Goal: Transaction & Acquisition: Obtain resource

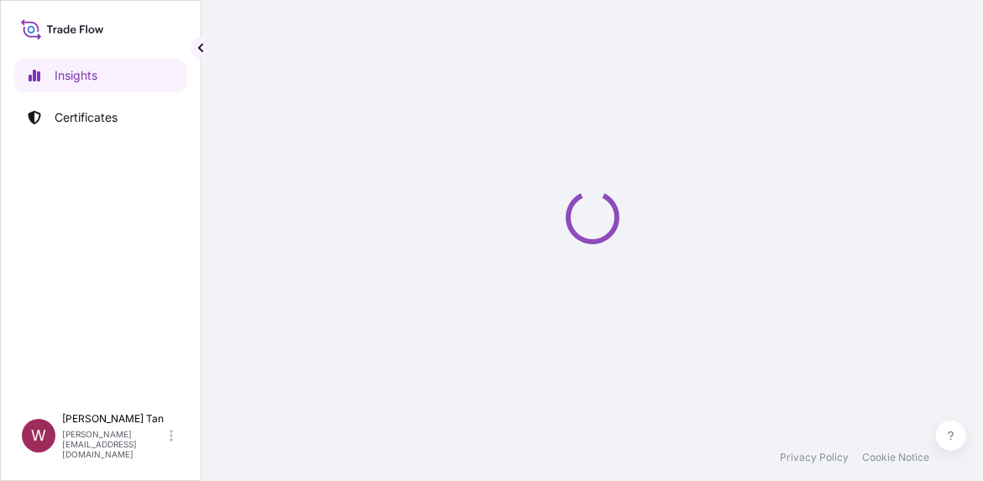
select select "2025"
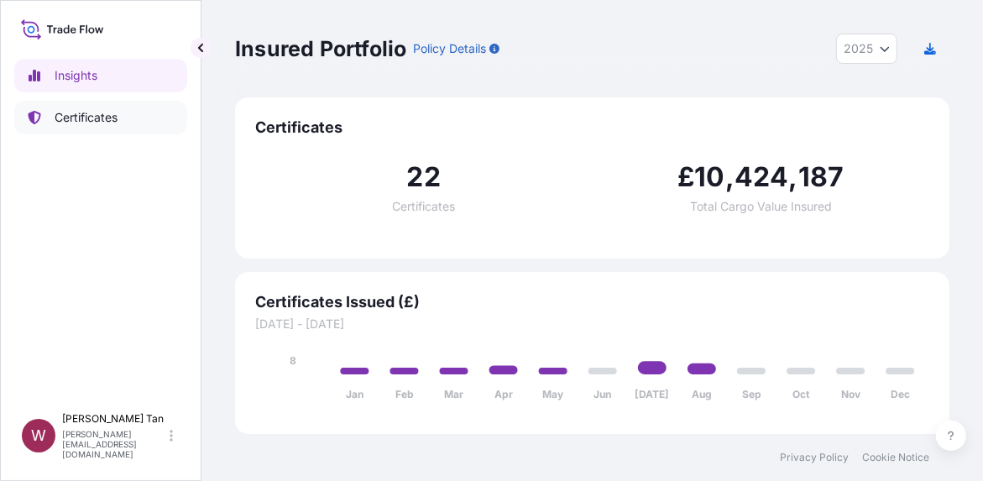
click at [83, 113] on p "Certificates" at bounding box center [86, 117] width 63 height 17
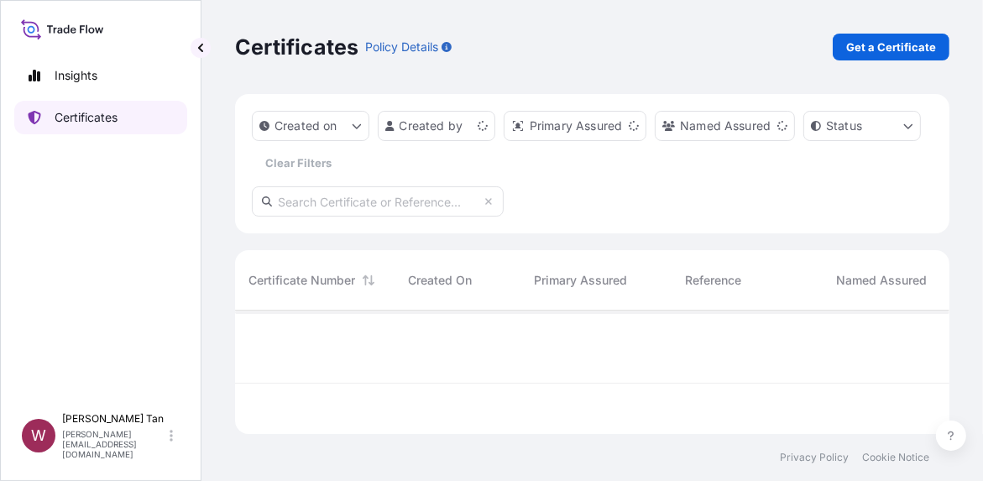
scroll to position [120, 702]
click at [913, 43] on p "Get a Certificate" at bounding box center [891, 47] width 90 height 17
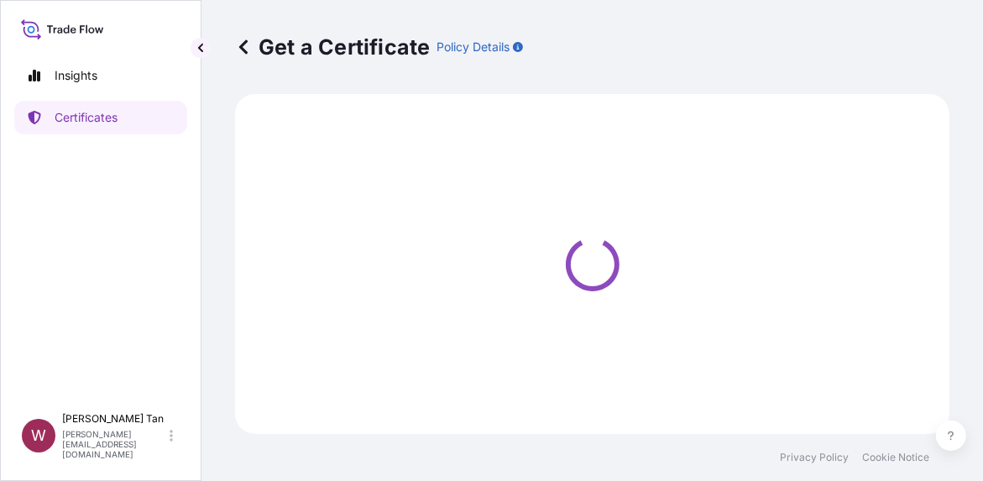
select select "Ocean Vessel"
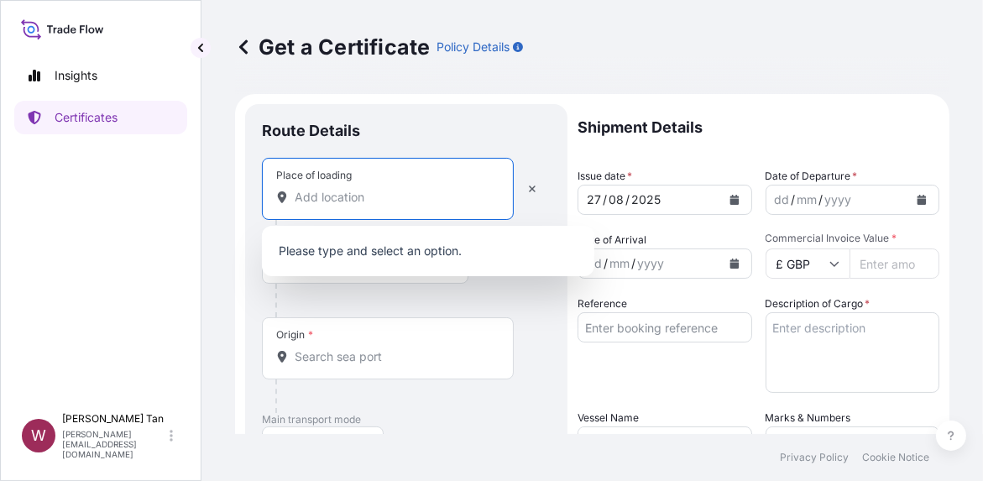
click at [369, 202] on input "Place of loading" at bounding box center [394, 197] width 198 height 17
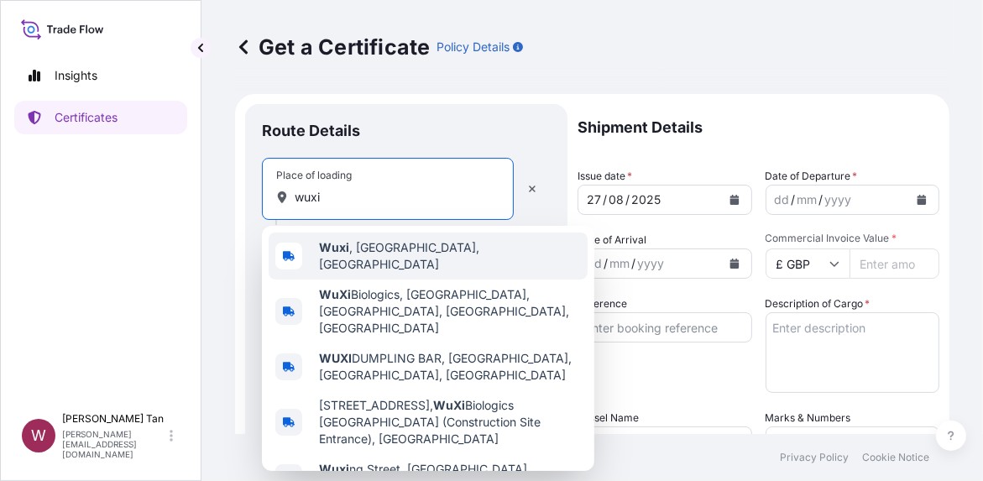
click at [369, 251] on span "Wuxi , [GEOGRAPHIC_DATA], [GEOGRAPHIC_DATA]" at bounding box center [450, 256] width 262 height 34
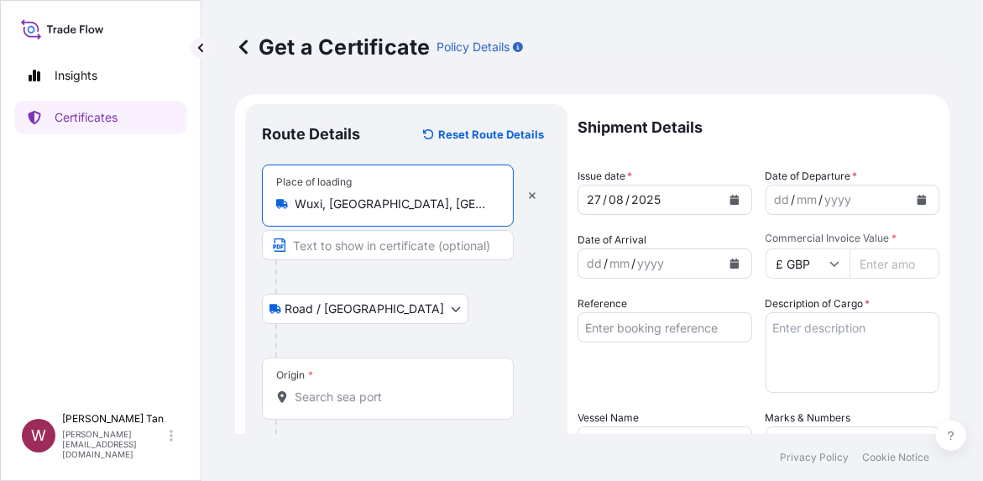
type input "Wuxi, [GEOGRAPHIC_DATA], [GEOGRAPHIC_DATA]"
click at [343, 400] on input "Origin *" at bounding box center [394, 397] width 198 height 17
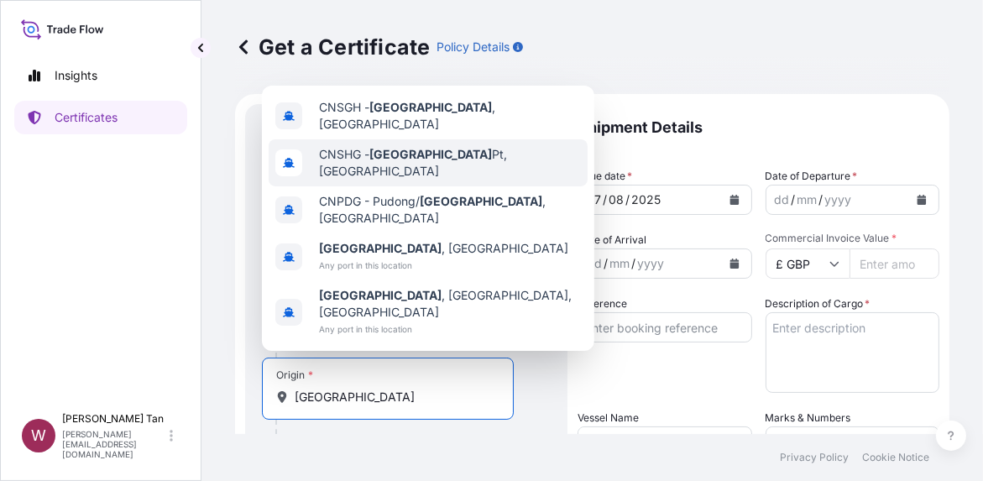
click at [371, 180] on span "CNSHG - [GEOGRAPHIC_DATA] Pt, [GEOGRAPHIC_DATA]" at bounding box center [450, 163] width 262 height 34
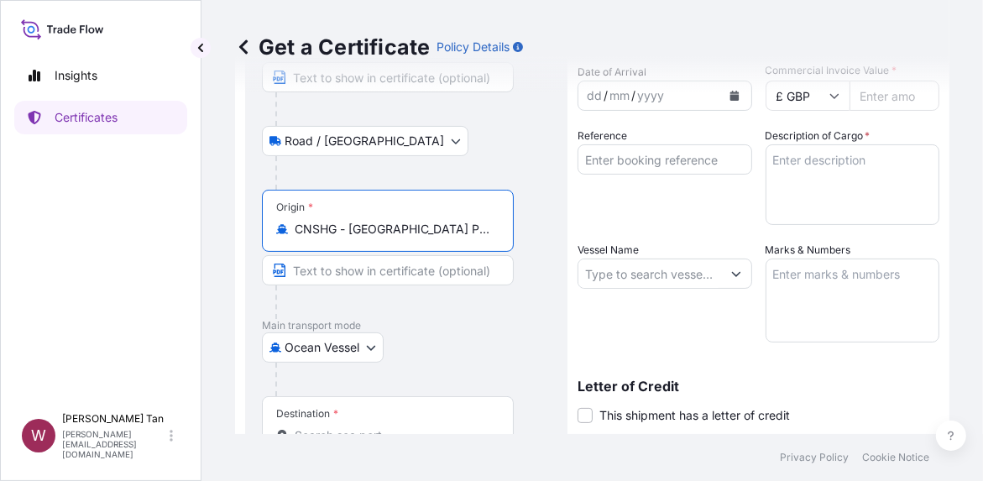
scroll to position [251, 0]
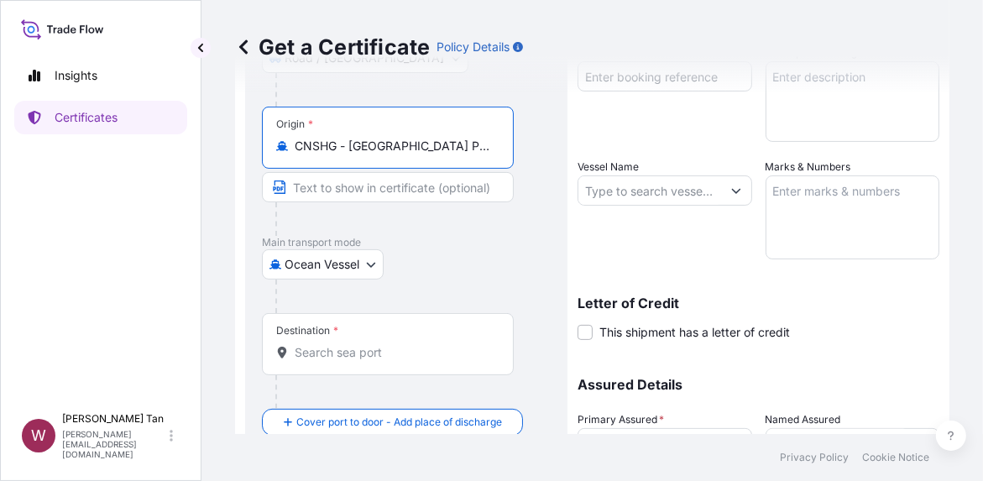
type input "CNSHG - [GEOGRAPHIC_DATA] Pt, [GEOGRAPHIC_DATA]"
click at [370, 353] on input "Destination *" at bounding box center [394, 352] width 198 height 17
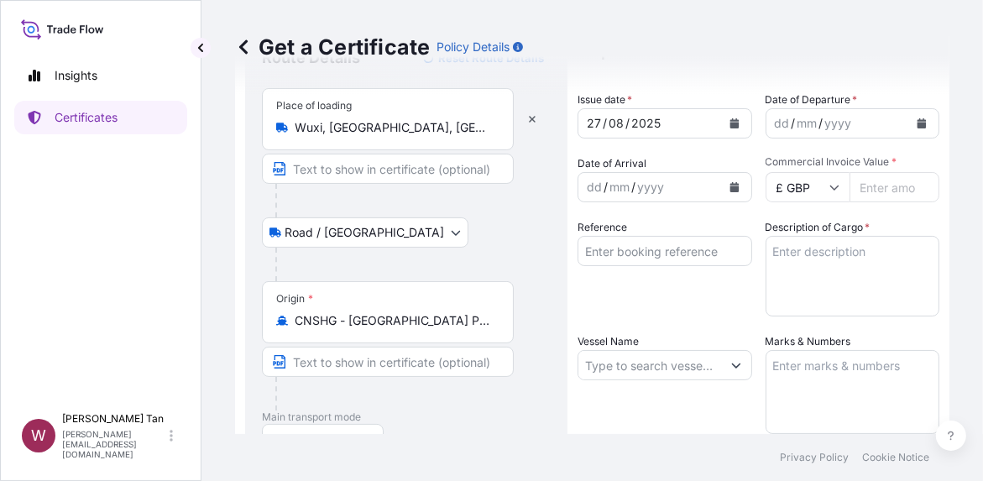
scroll to position [0, 0]
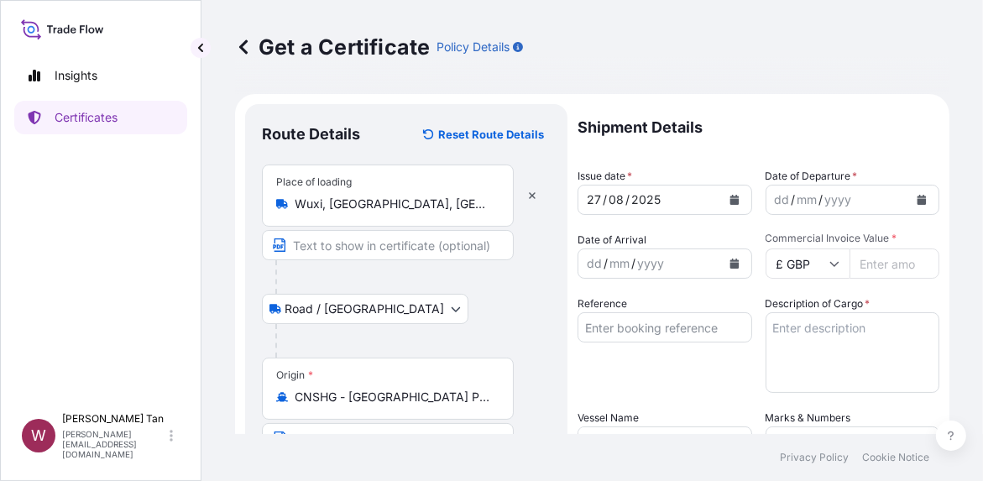
type input "THLCH - [GEOGRAPHIC_DATA], [GEOGRAPHIC_DATA]"
click at [725, 193] on button "Calendar" at bounding box center [734, 199] width 27 height 27
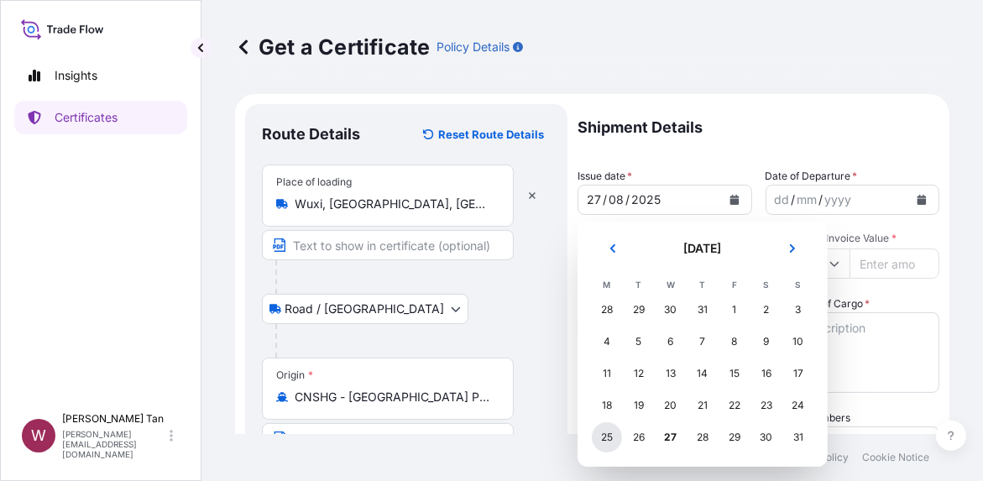
click at [600, 436] on div "25" at bounding box center [607, 437] width 30 height 30
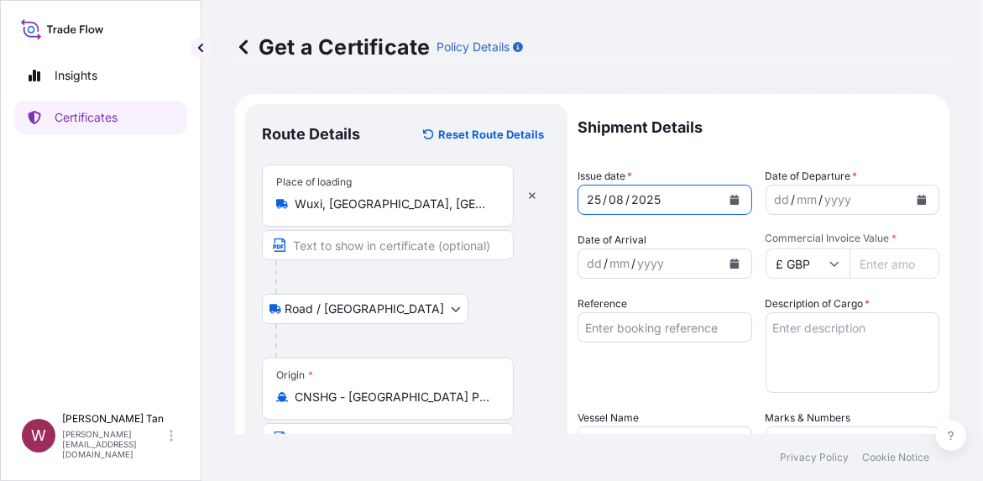
click at [918, 197] on icon "Calendar" at bounding box center [922, 200] width 9 height 10
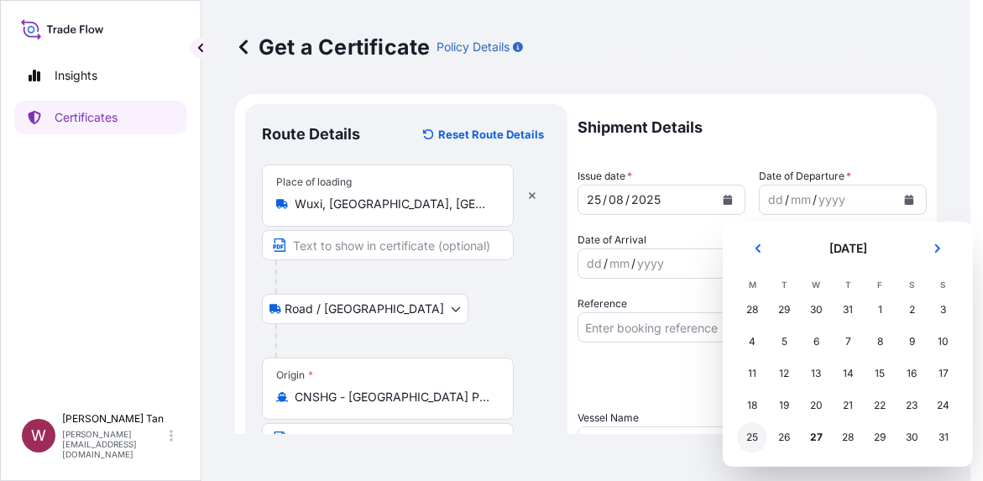
click at [751, 436] on div "25" at bounding box center [752, 437] width 30 height 30
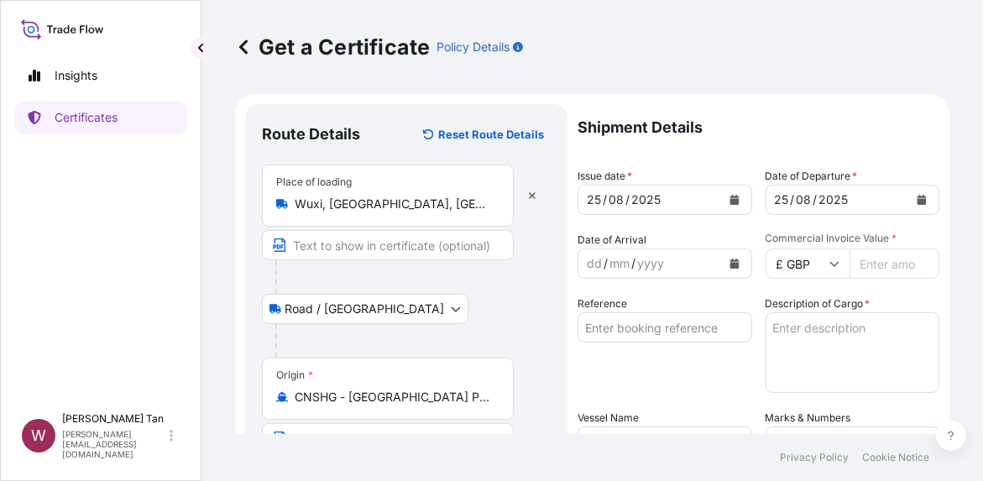
click at [730, 264] on icon "Calendar" at bounding box center [734, 264] width 9 height 10
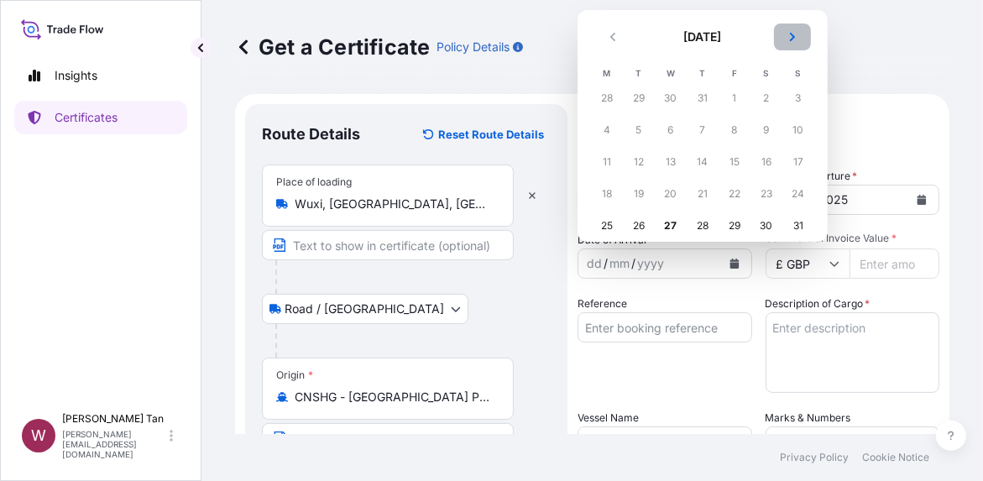
click at [788, 30] on button "Next" at bounding box center [792, 37] width 37 height 27
click at [632, 96] on div "2" at bounding box center [639, 98] width 30 height 30
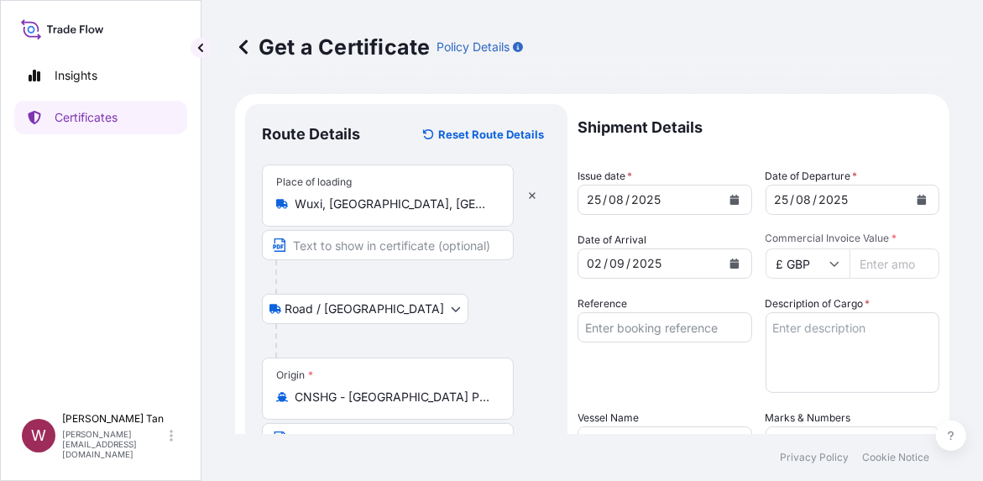
click at [821, 261] on input "£ GBP" at bounding box center [808, 264] width 84 height 30
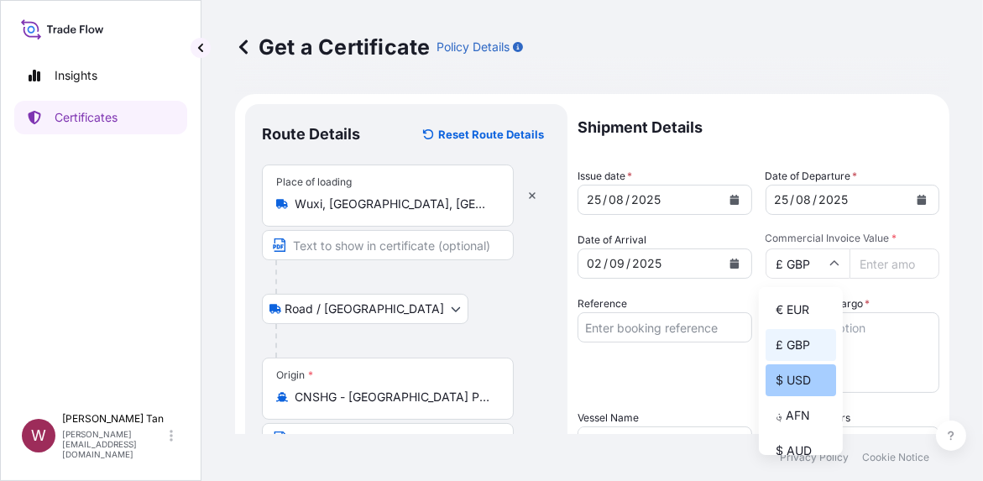
click at [798, 378] on div "$ USD" at bounding box center [801, 380] width 71 height 32
type input "$ USD"
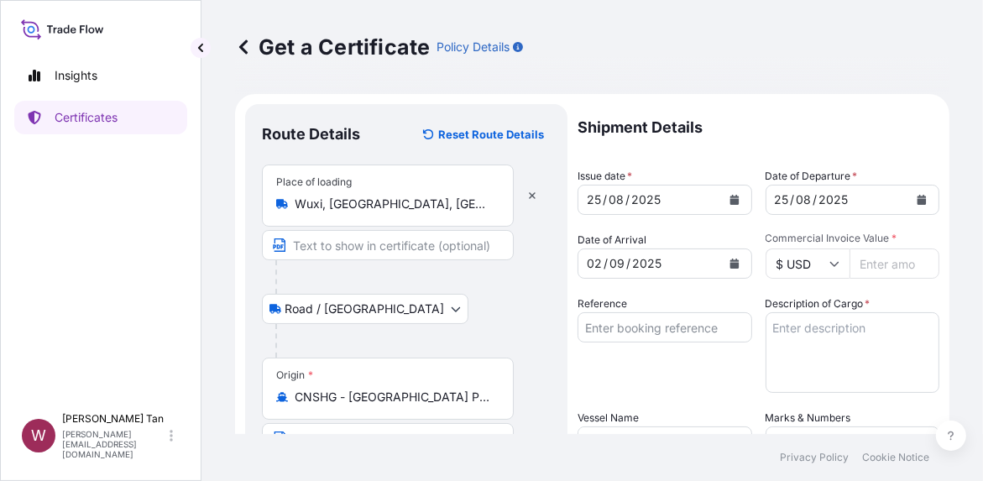
click at [882, 269] on input "Commercial Invoice Value *" at bounding box center [895, 264] width 91 height 30
paste input "1077938.64"
type input "1077938.64"
click at [650, 332] on input "Reference" at bounding box center [665, 327] width 175 height 30
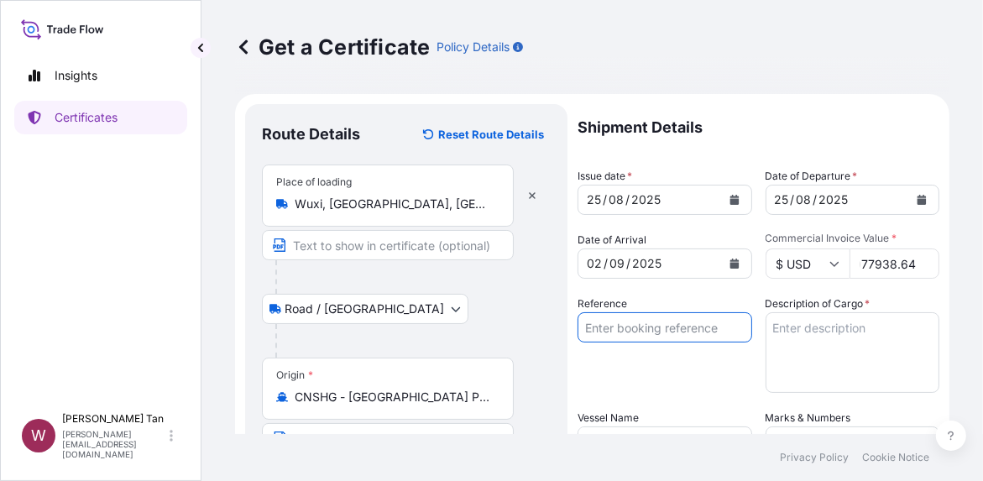
scroll to position [0, 0]
click at [636, 328] on input "CIPL 7006/24 (APSO001826-P2)" at bounding box center [665, 327] width 175 height 30
click at [639, 327] on input "CIPL 7006/24 (APSO001826-P2)" at bounding box center [665, 327] width 175 height 30
click at [643, 324] on input "CIPL 7006/24 (APSO001826-P2)" at bounding box center [665, 327] width 175 height 30
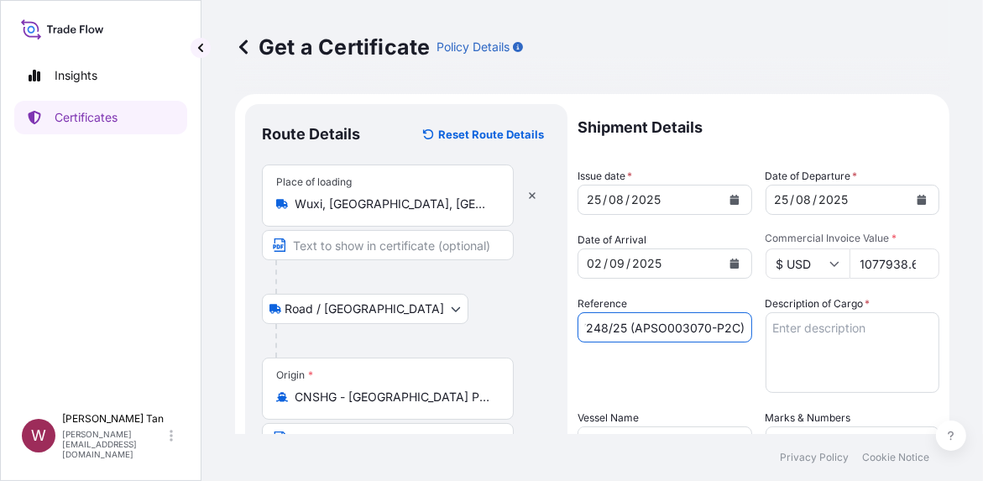
type input "CIPL 7248/25 (APSO003070-P2C)"
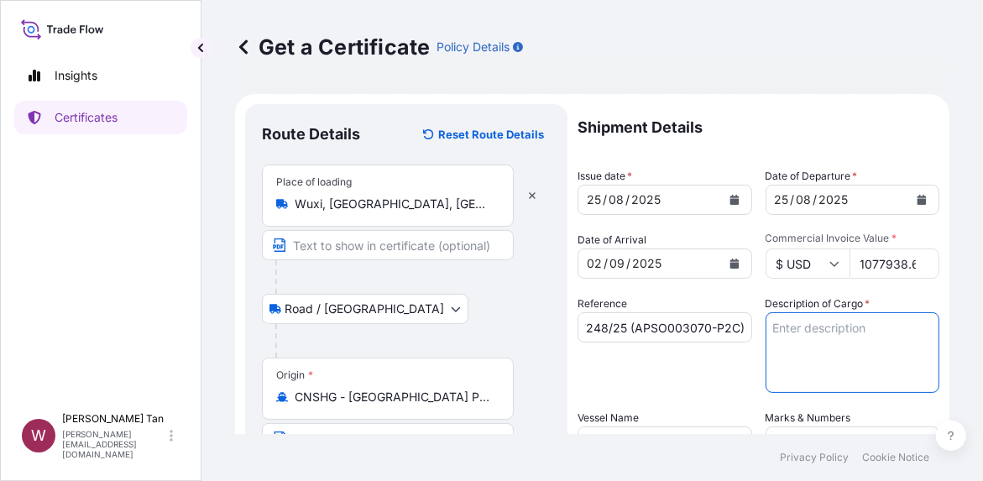
click at [832, 358] on textarea "Description of Cargo *" at bounding box center [853, 352] width 175 height 81
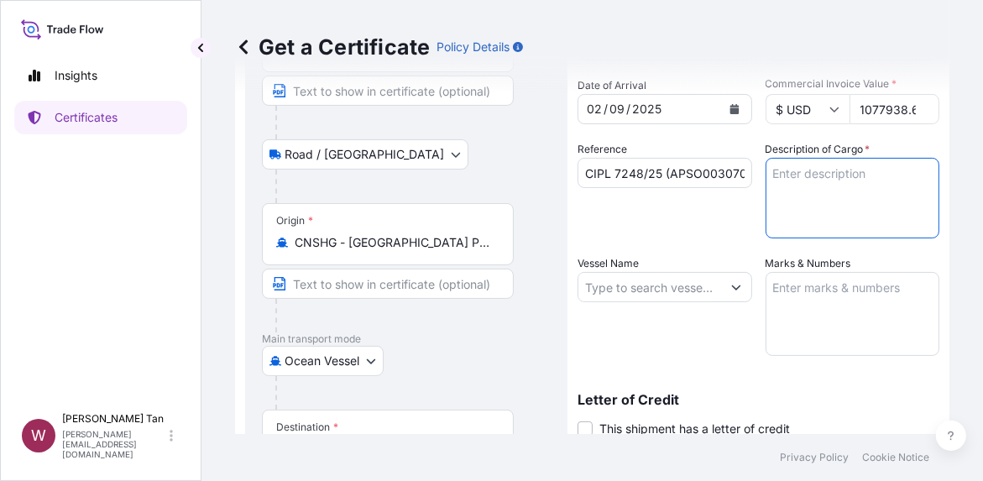
scroll to position [168, 0]
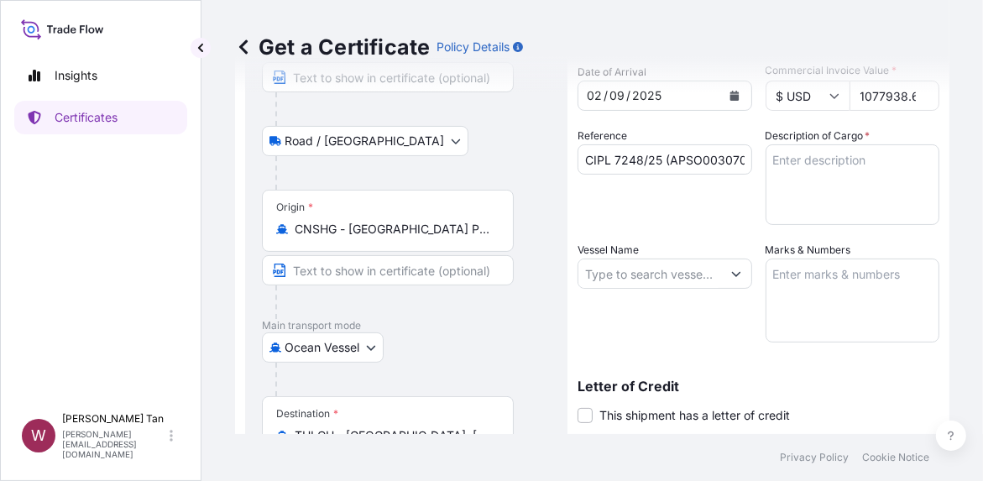
click at [663, 274] on input "Vessel Name" at bounding box center [649, 274] width 143 height 30
paste input "MSC [US_STATE] III - HO534A"
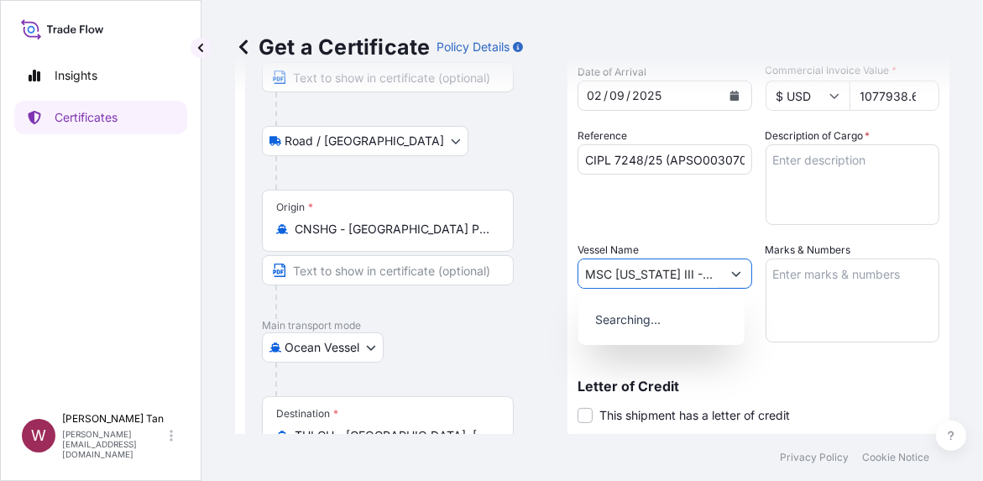
scroll to position [0, 54]
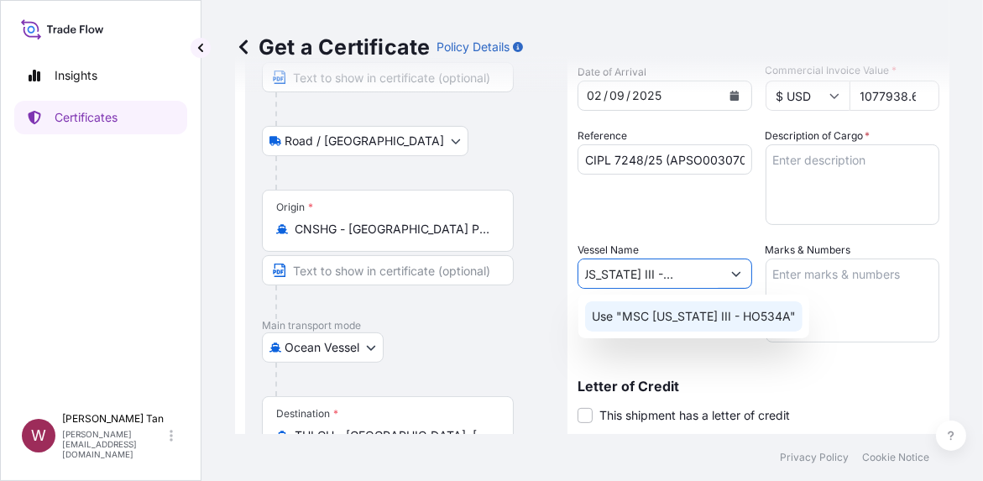
click at [687, 317] on p "Use "MSC [US_STATE] III - HO534A"" at bounding box center [694, 316] width 204 height 17
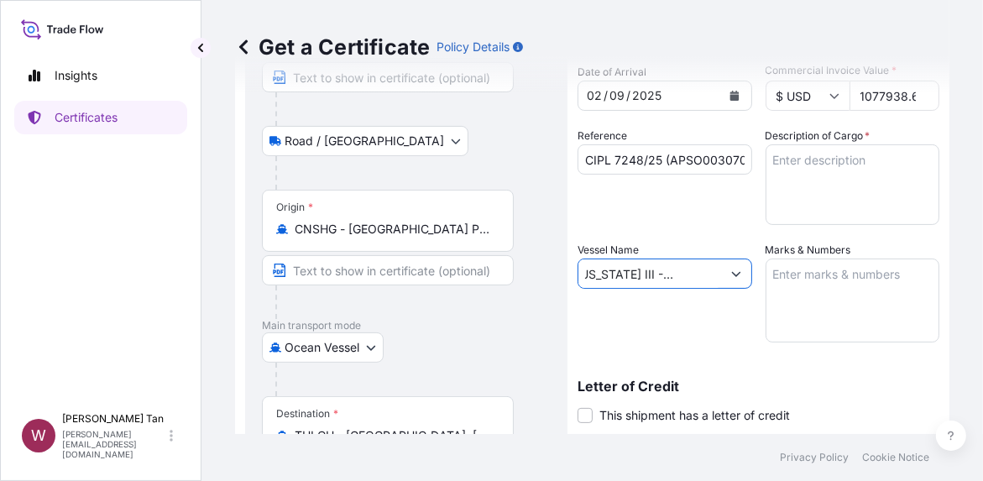
type input "MSC [US_STATE] III - HO534A"
click at [691, 333] on div "Vessel Name MSC [US_STATE] III - HO534A" at bounding box center [665, 292] width 175 height 101
click at [778, 155] on textarea "Description of Cargo *" at bounding box center [853, 184] width 175 height 81
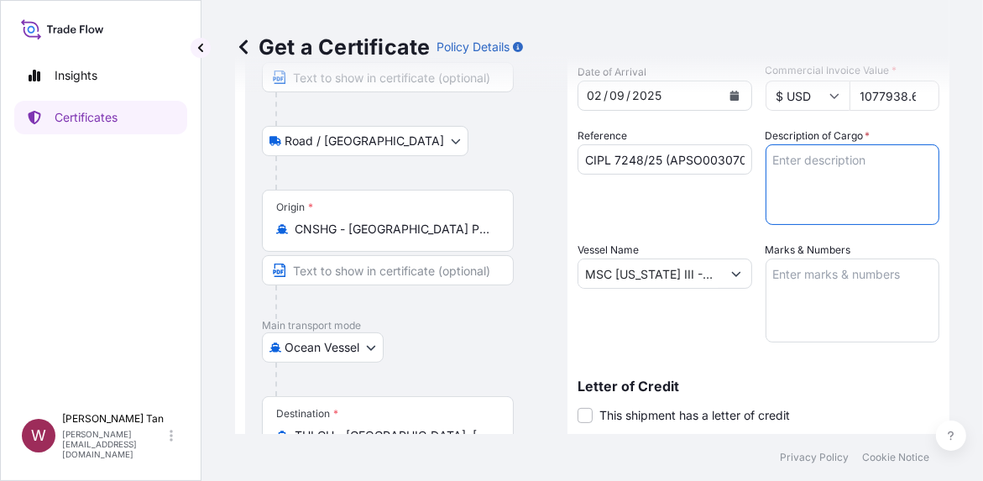
paste textarea "9-5/8" 47# L80 SL FLUSH R3 SMLS"
type textarea "9-5/8" 47# L80 SL FLUSH R3 SMLS - 452 JTS"
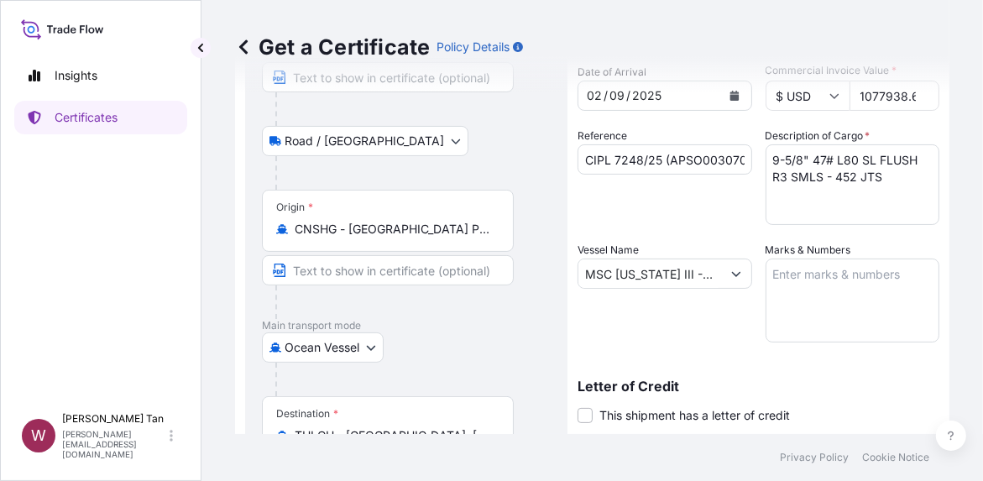
click at [813, 288] on textarea "Marks & Numbers" at bounding box center [853, 301] width 175 height 84
click at [802, 276] on textarea "Marks & Numbers" at bounding box center [853, 301] width 175 height 84
paste textarea "TOTAL NO. OF PACKAGE : 226 TOTAL G/WEIGHT: 432.050 MT"
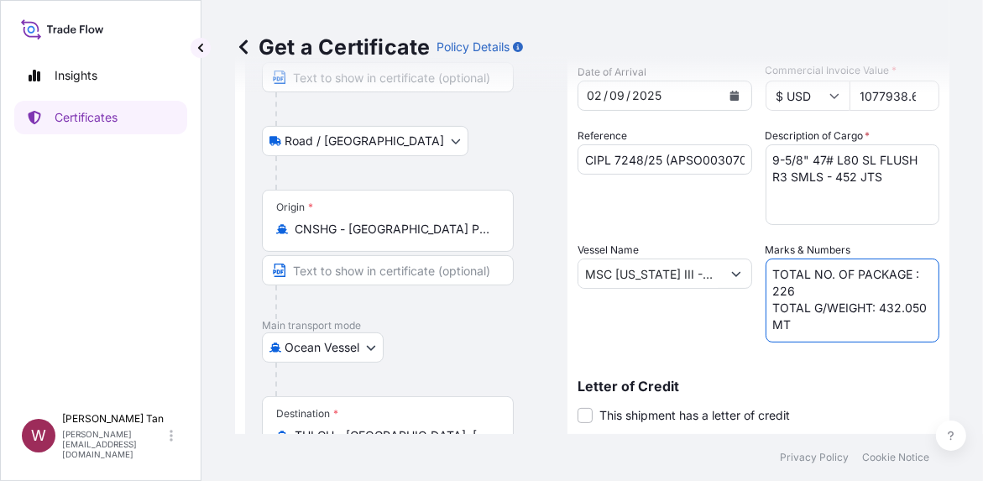
click at [856, 185] on textarea "9-5/8" 47# L80 SL FLUSH R3 SMLS - 452 JTS" at bounding box center [853, 184] width 175 height 81
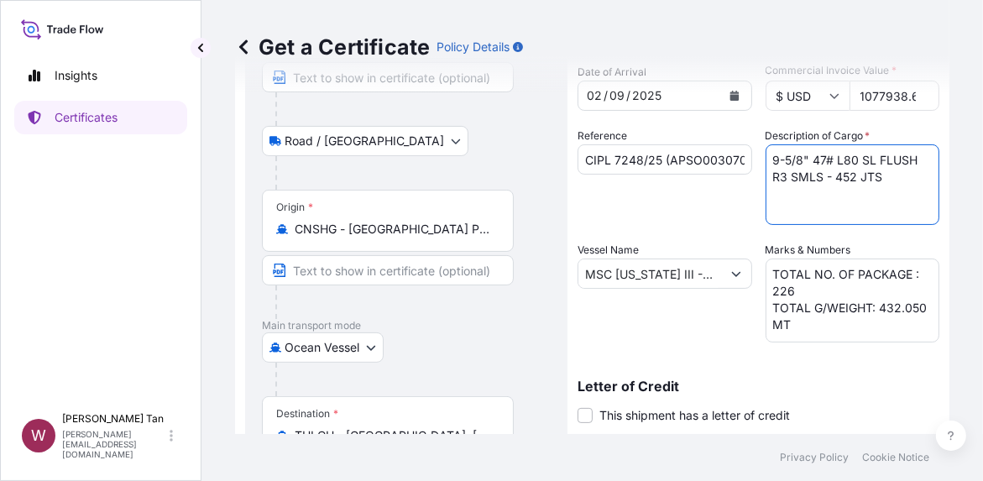
scroll to position [18, 0]
click at [767, 270] on textarea "TOTAL NO. OF PACKAGE : 226 TOTAL G/WEIGHT: 432.050 MT" at bounding box center [853, 301] width 175 height 84
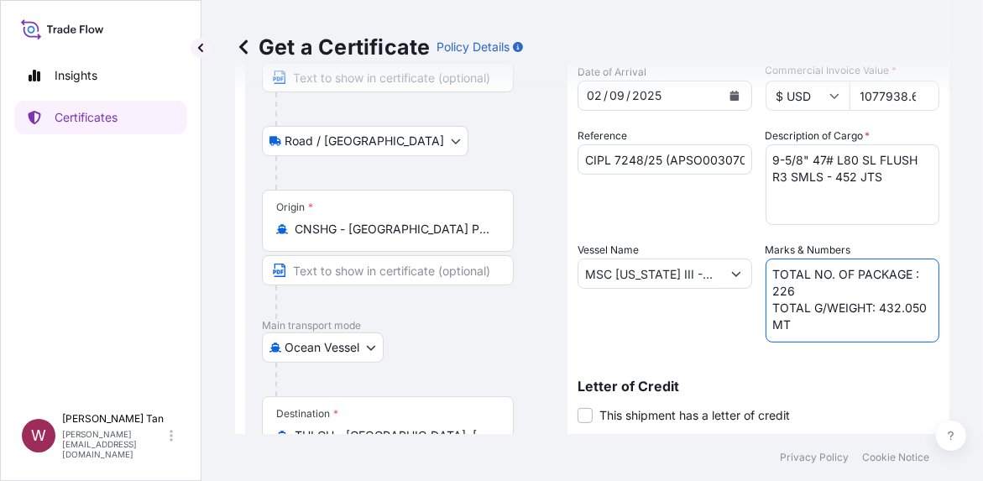
click at [804, 269] on textarea "TOTAL NO. OF PACKAGE : 226 TOTAL G/WEIGHT: 432.050 MT" at bounding box center [853, 301] width 175 height 84
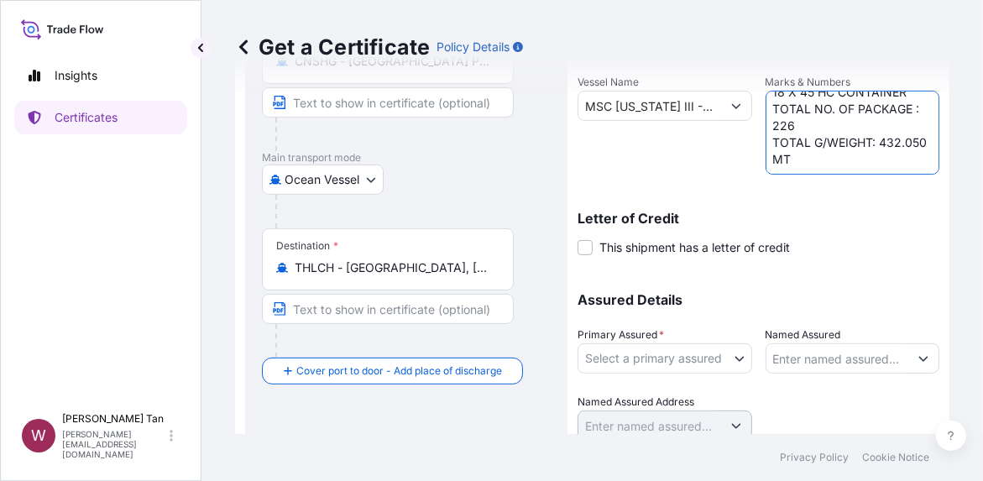
scroll to position [398, 0]
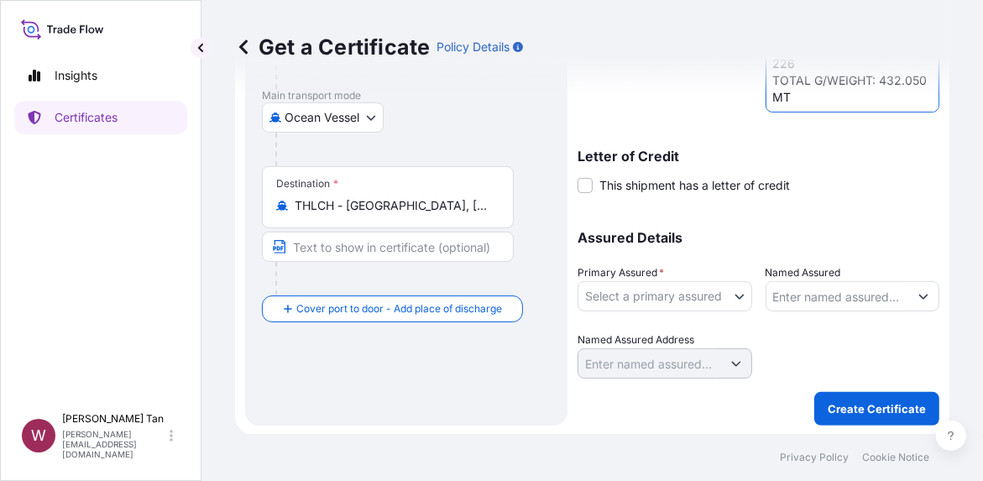
type textarea "18 X 45'HC CONTAINER TOTAL NO. OF PACKAGE : 226 TOTAL G/WEIGHT: 432.050 MT"
click at [732, 290] on body "Insights Certificates W [PERSON_NAME] [PERSON_NAME][EMAIL_ADDRESS][DOMAIN_NAME]…" at bounding box center [491, 240] width 983 height 481
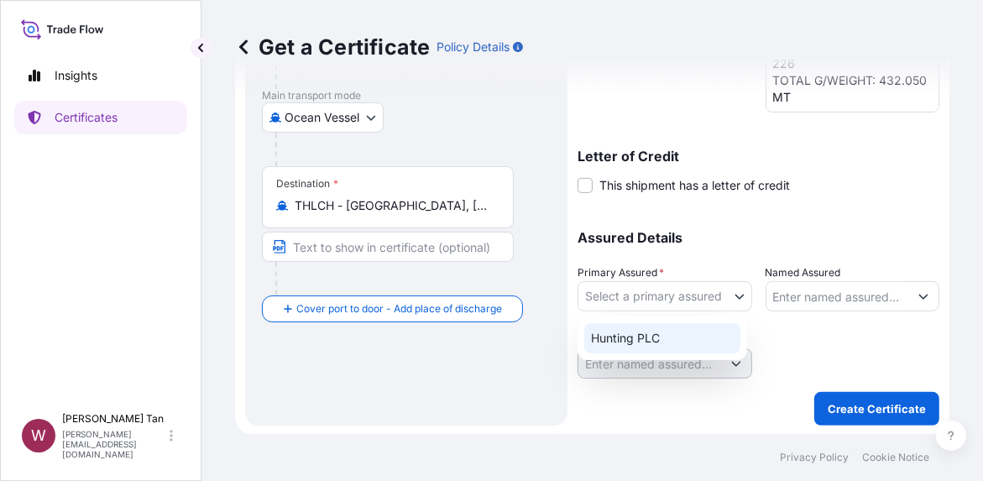
click at [675, 334] on div "Hunting PLC" at bounding box center [662, 338] width 156 height 30
select select "31437"
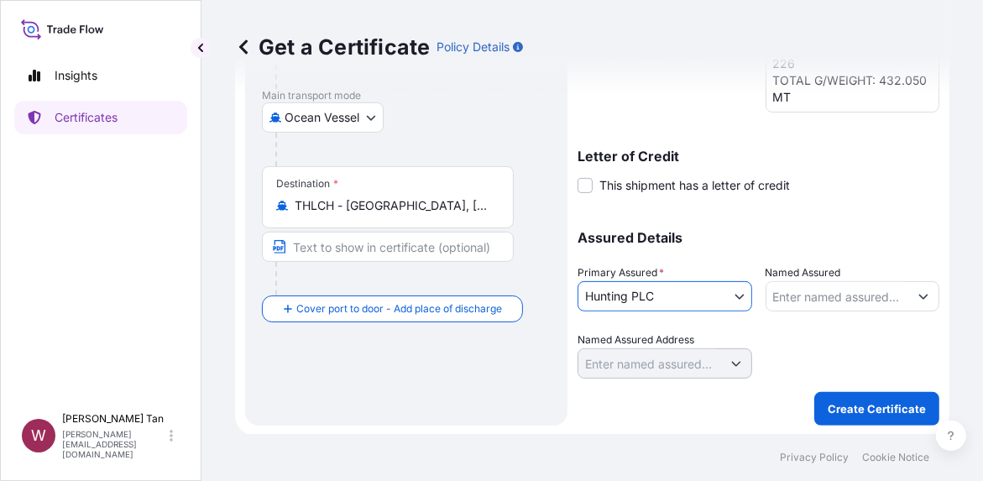
click at [857, 293] on input "Named Assured" at bounding box center [838, 296] width 143 height 30
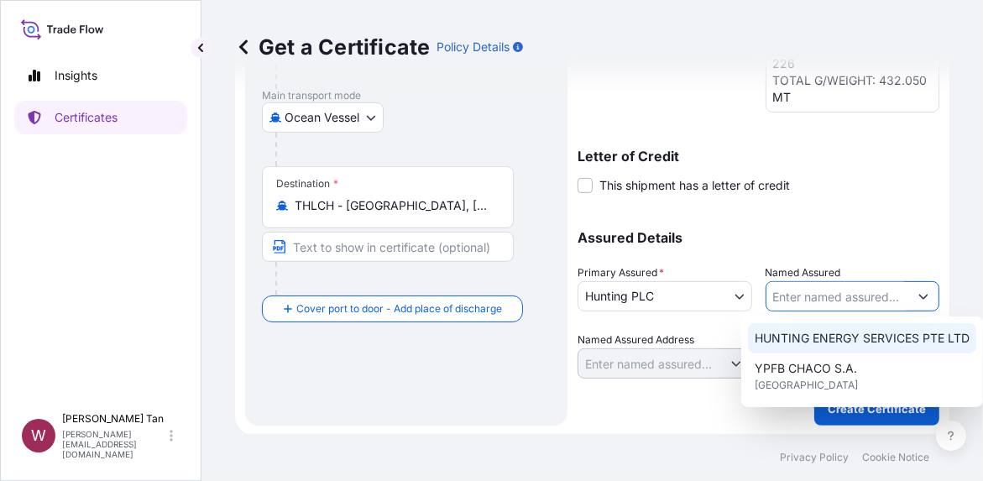
click at [851, 337] on span "HUNTING ENERGY SERVICES PTE LTD" at bounding box center [862, 338] width 215 height 17
type input "HUNTING ENERGY SERVICES PTE LTD"
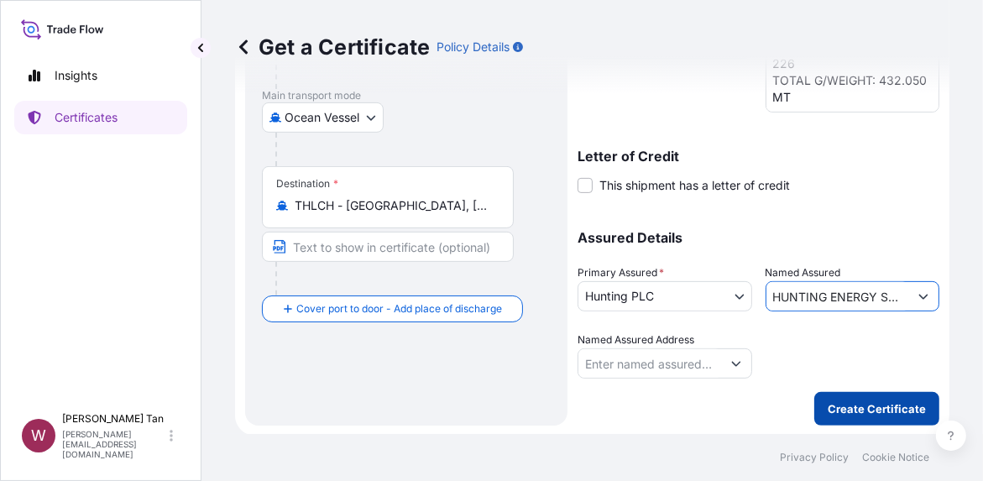
click at [884, 408] on p "Create Certificate" at bounding box center [877, 408] width 98 height 17
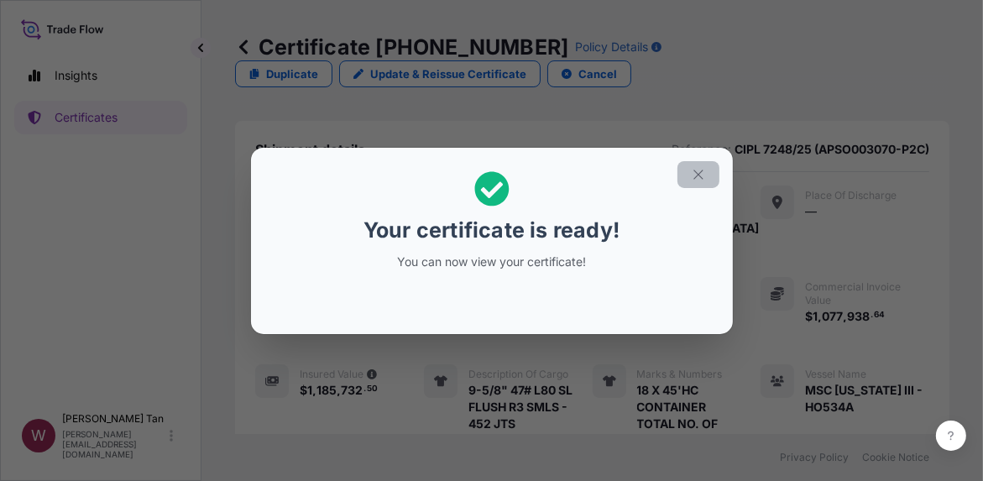
click at [703, 176] on icon "button" at bounding box center [698, 174] width 15 height 15
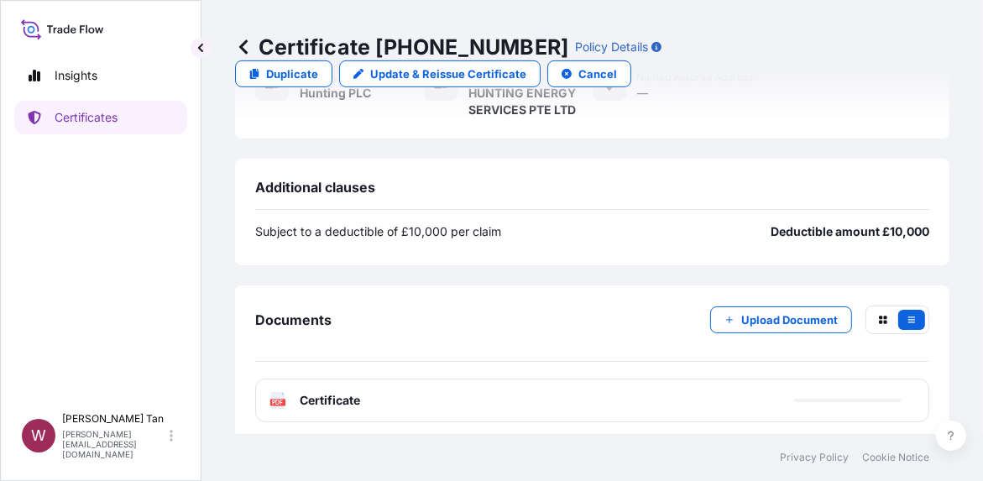
scroll to position [526, 0]
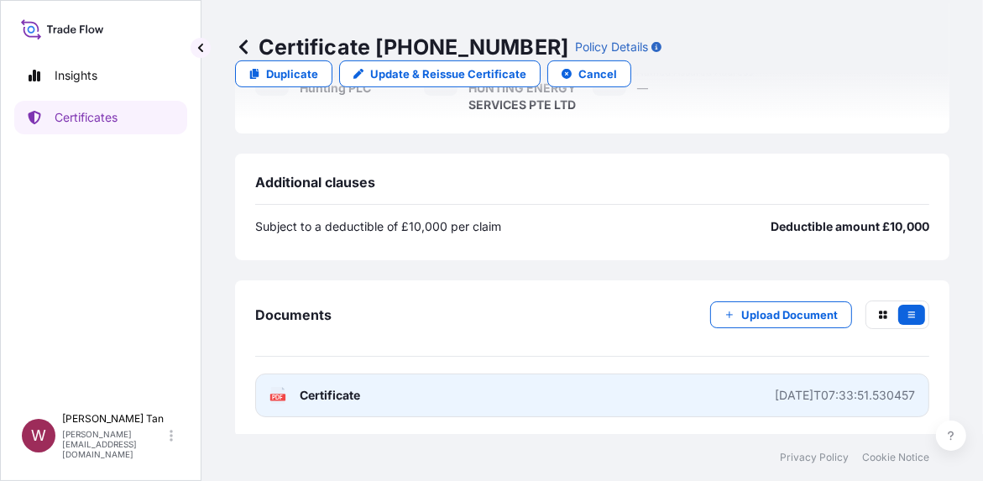
click at [398, 389] on link "PDF Certificate [DATE]T07:33:51.530457" at bounding box center [592, 396] width 674 height 44
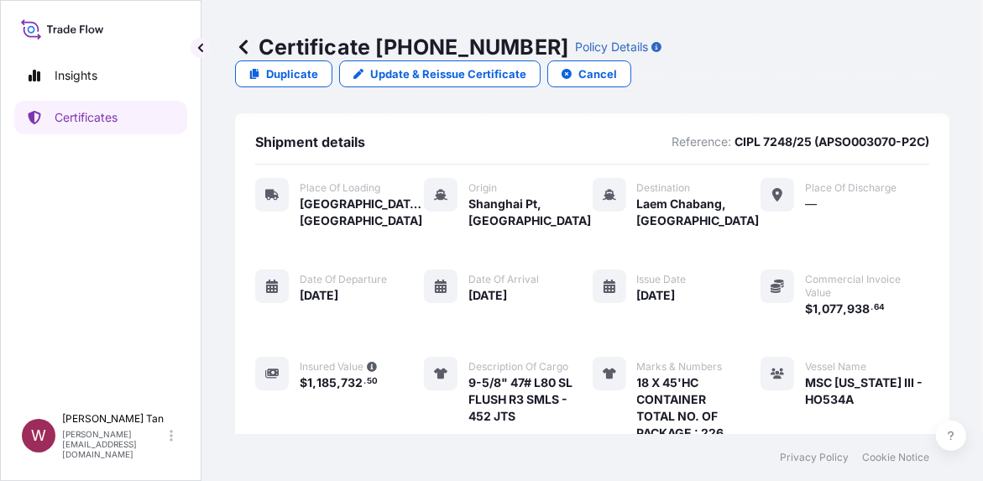
scroll to position [0, 0]
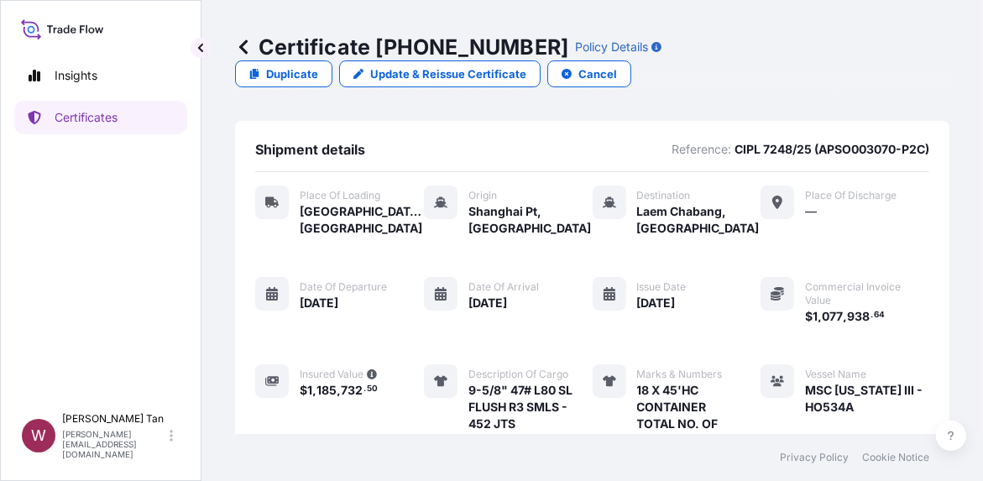
click at [563, 120] on div "Certificate [PHONE_NUMBER] Policy Details Duplicate Update & Reissue Certificat…" at bounding box center [592, 60] width 714 height 121
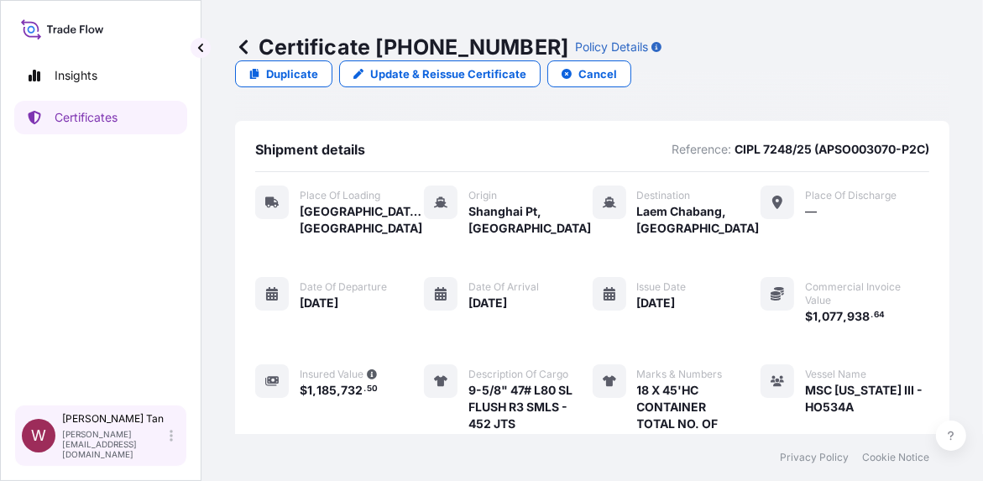
click at [170, 436] on icon at bounding box center [171, 435] width 3 height 13
